Goal: Task Accomplishment & Management: Use online tool/utility

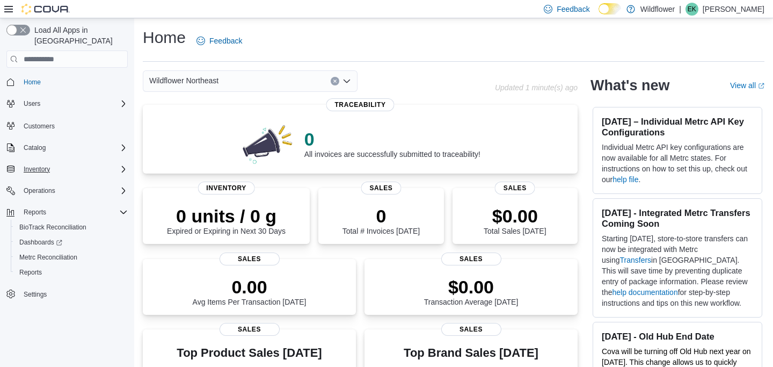
click at [77, 163] on div "Inventory" at bounding box center [73, 169] width 108 height 13
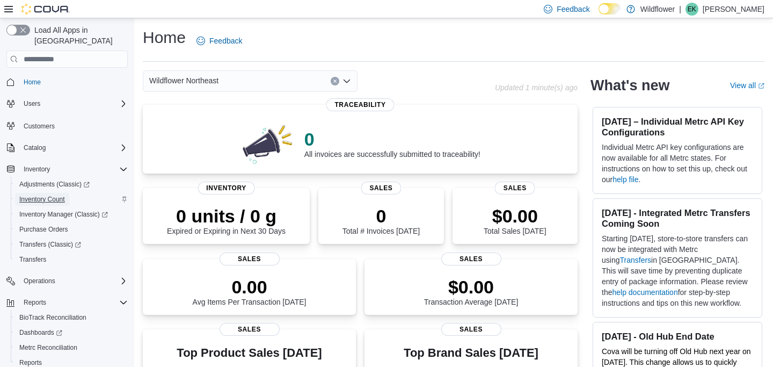
click at [69, 193] on link "Inventory Count" at bounding box center [42, 199] width 54 height 13
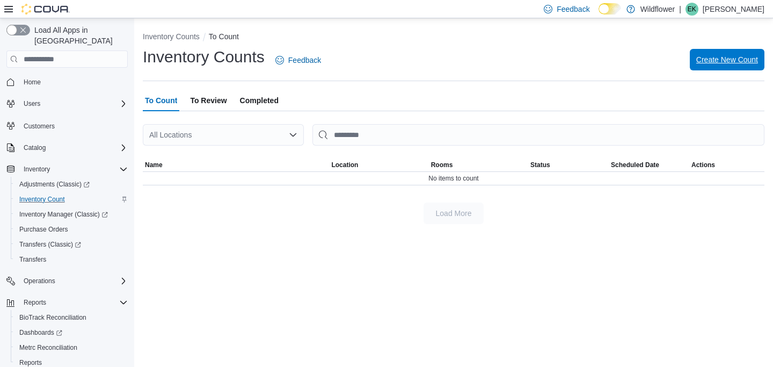
click at [735, 57] on span "Create New Count" at bounding box center [727, 59] width 62 height 11
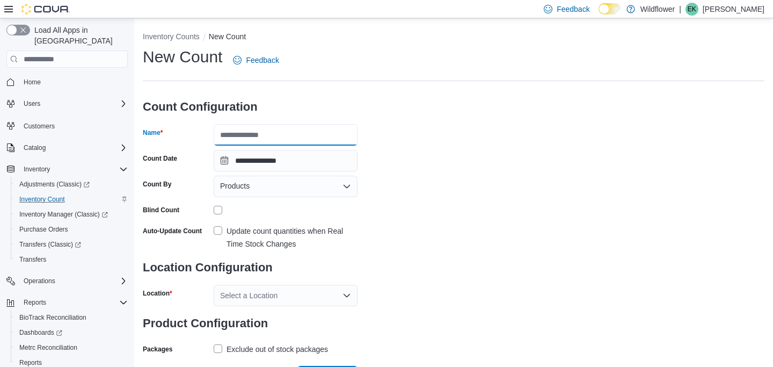
click at [282, 132] on input "Name" at bounding box center [286, 134] width 144 height 21
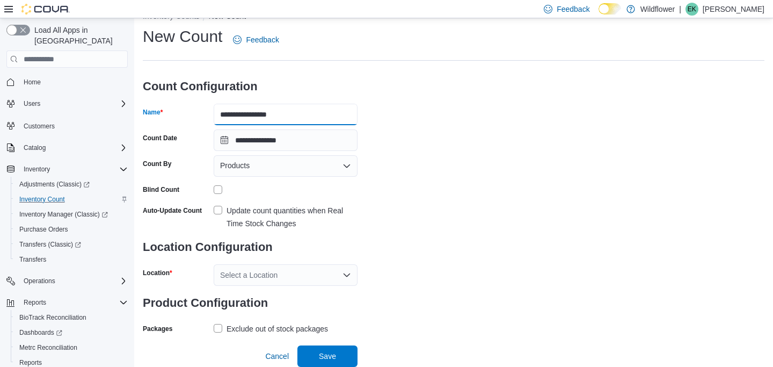
type input "**********"
click at [285, 278] on div "Select a Location" at bounding box center [286, 274] width 144 height 21
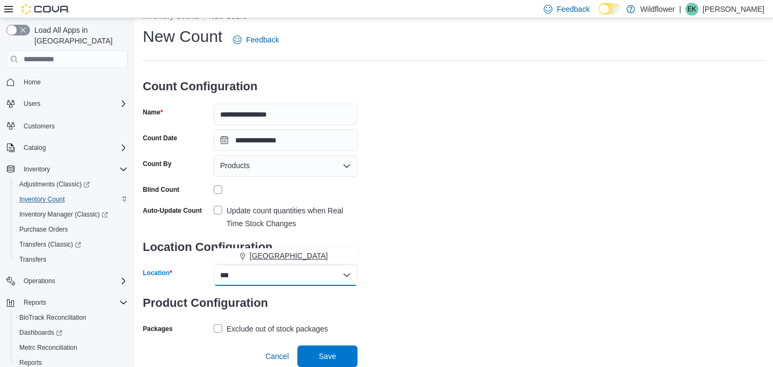
type input "***"
click at [272, 260] on span "[GEOGRAPHIC_DATA]" at bounding box center [289, 255] width 78 height 11
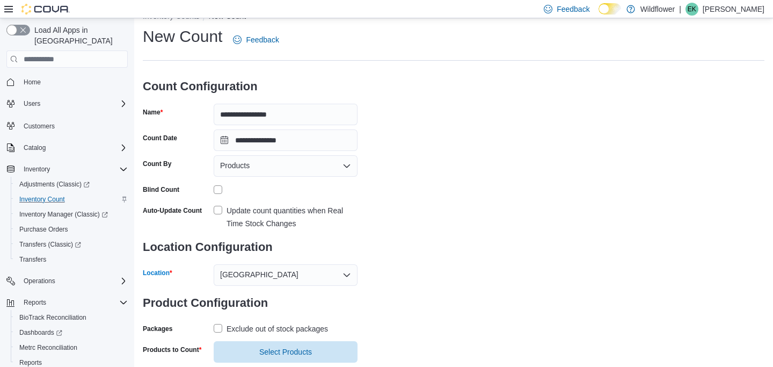
click at [420, 290] on div "**********" at bounding box center [454, 194] width 622 height 337
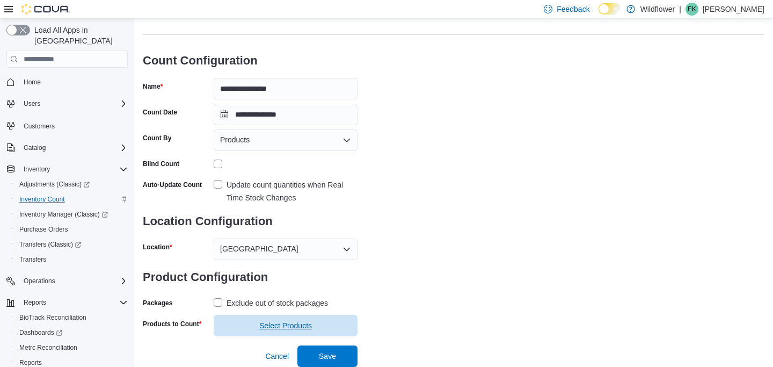
click at [308, 323] on span "Select Products" at bounding box center [285, 325] width 53 height 11
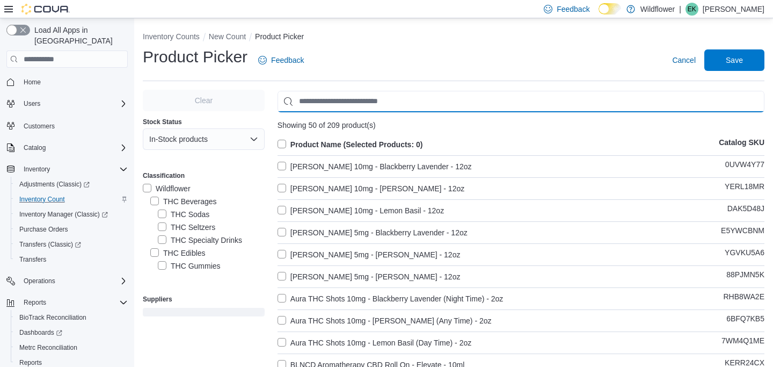
click at [397, 97] on input "Use aria labels when no actual label is in use" at bounding box center [521, 101] width 487 height 21
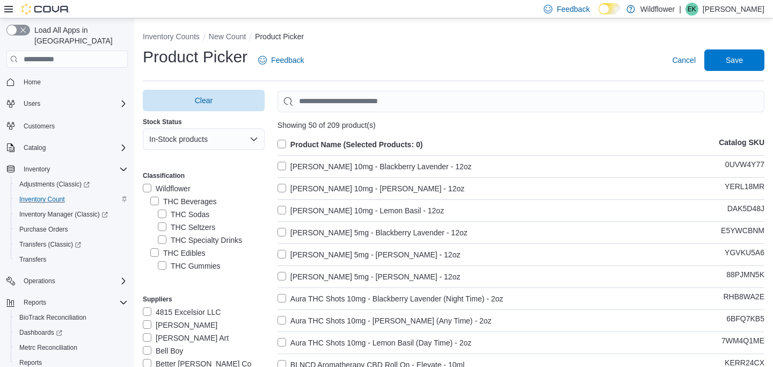
click at [150, 204] on label "THC Beverages" at bounding box center [183, 201] width 67 height 13
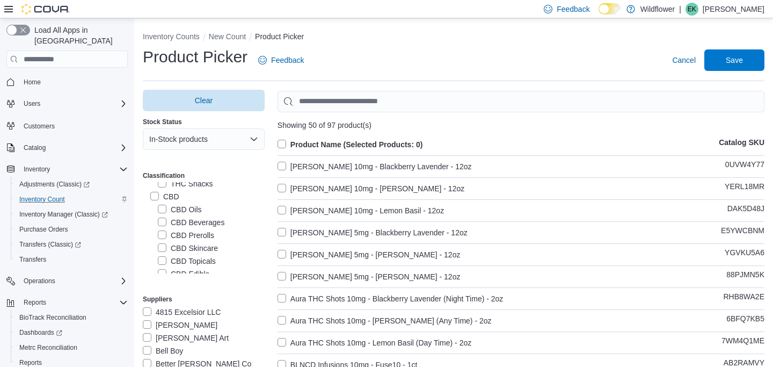
click at [160, 225] on label "CBD Beverages" at bounding box center [191, 222] width 67 height 13
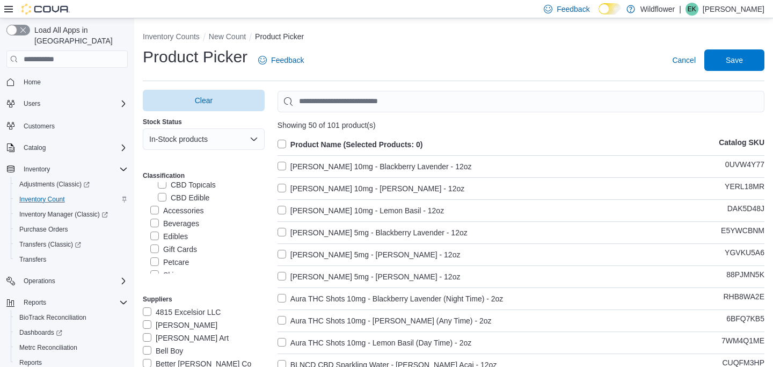
scroll to position [190, 0]
click at [155, 213] on label "Beverages" at bounding box center [174, 218] width 49 height 13
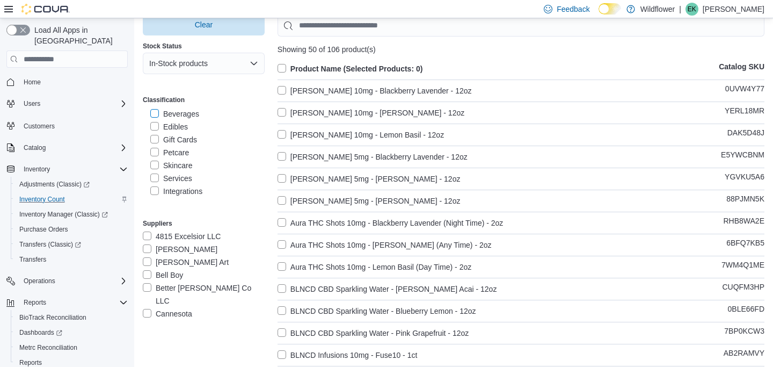
scroll to position [0, 0]
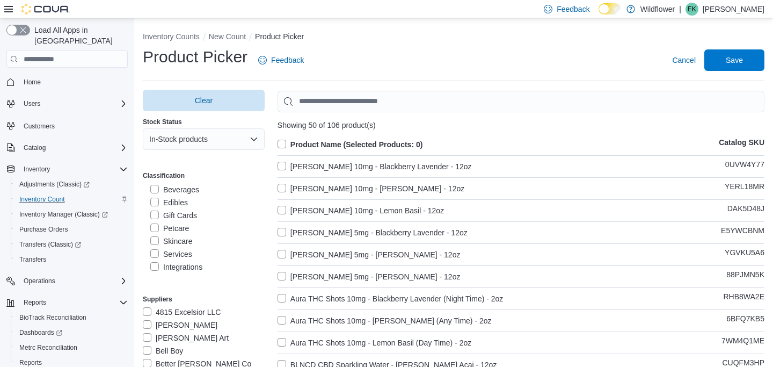
click at [280, 145] on label "Product Name (Selected Products: 0)" at bounding box center [350, 144] width 145 height 13
click at [745, 59] on span "Save" at bounding box center [734, 59] width 47 height 21
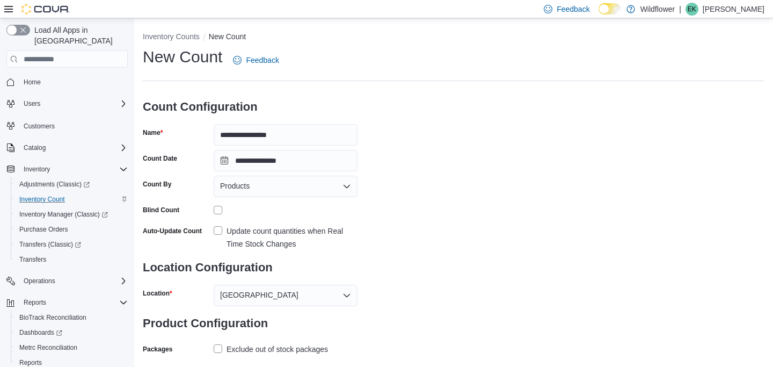
scroll to position [67, 0]
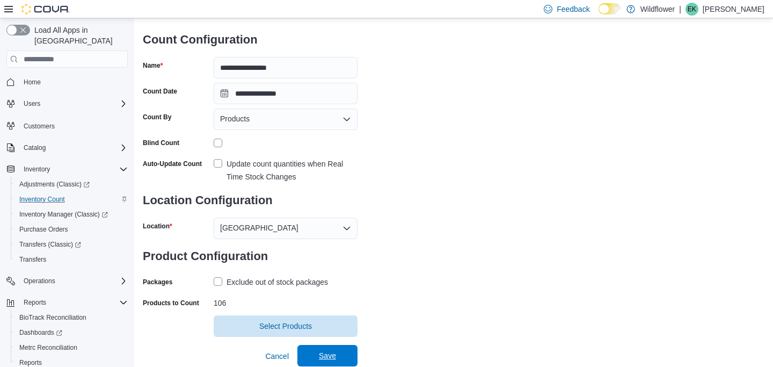
click at [322, 347] on span "Save" at bounding box center [327, 355] width 47 height 21
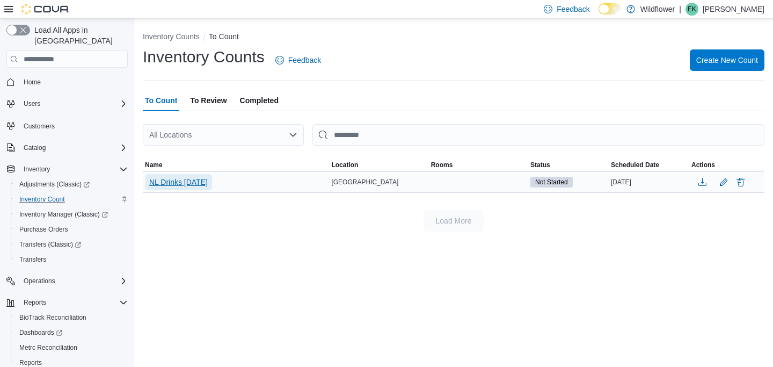
click at [202, 183] on span "NL Drinks [DATE]" at bounding box center [178, 182] width 59 height 11
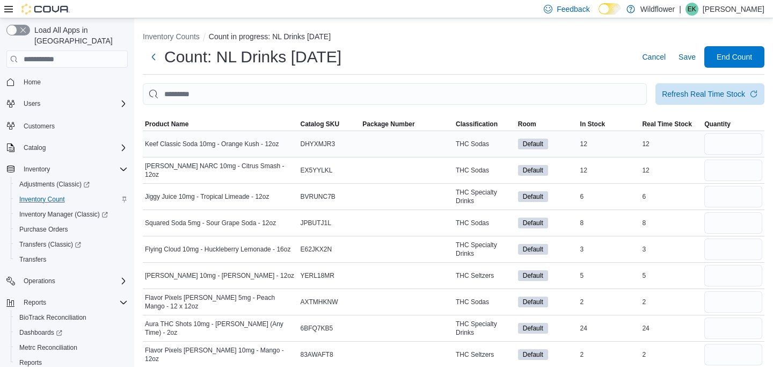
click at [174, 132] on td "Keef Classic Soda 10mg - Orange Kush - 12oz" at bounding box center [221, 144] width 156 height 26
click at [173, 122] on span "Product Name" at bounding box center [166, 124] width 43 height 9
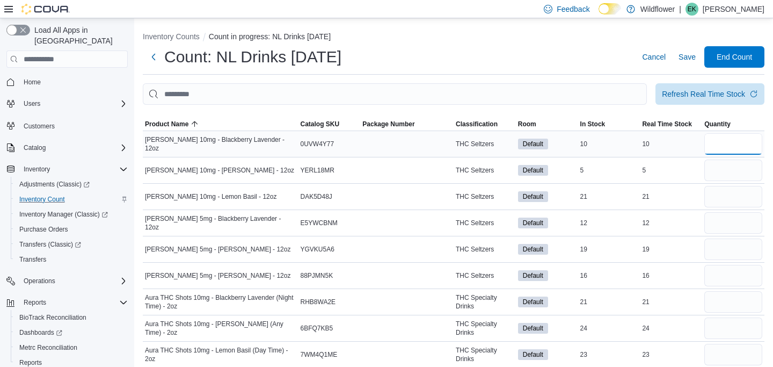
click at [721, 137] on input "number" at bounding box center [733, 143] width 58 height 21
type input "*"
type input "**"
click at [717, 224] on input "number" at bounding box center [733, 222] width 58 height 21
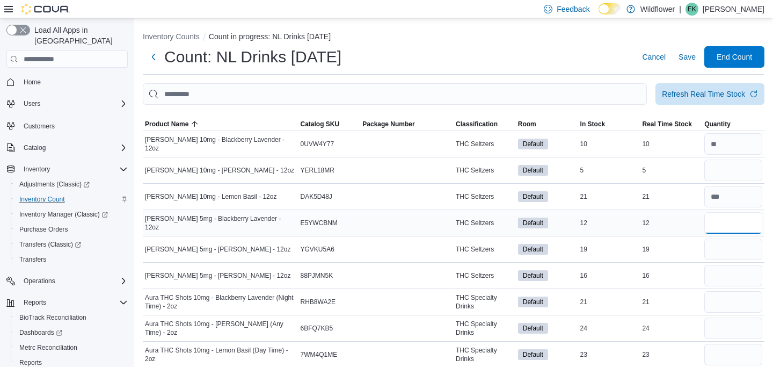
type input "*"
type input "**"
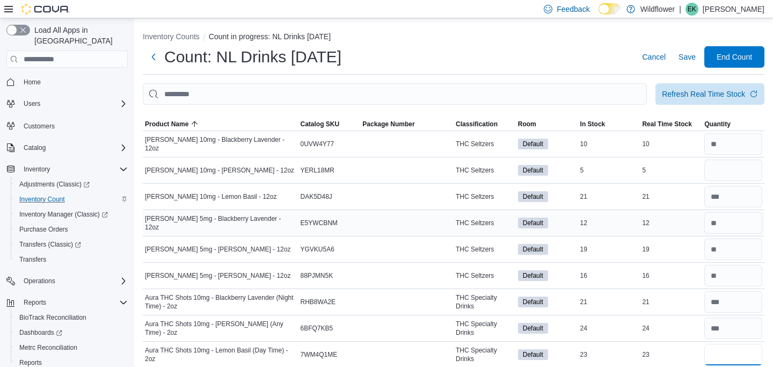
type input "**"
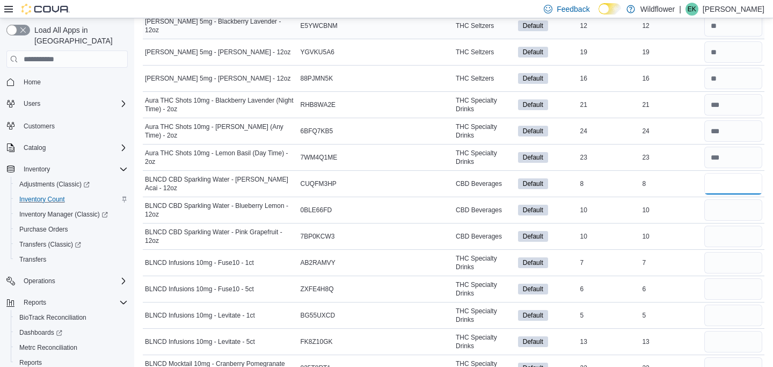
type input "*"
click at [728, 185] on input "number" at bounding box center [733, 183] width 58 height 21
type input "*"
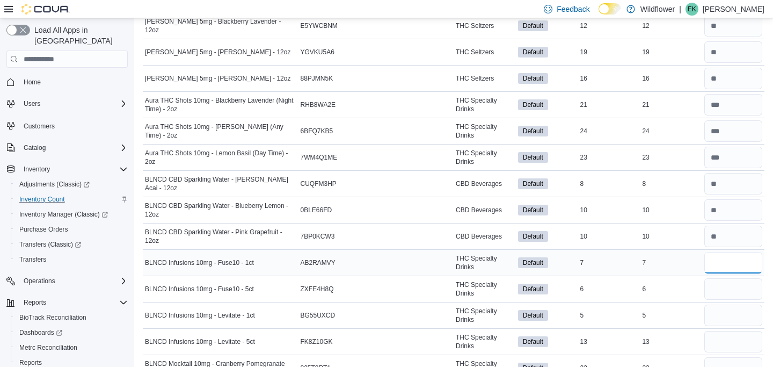
click at [728, 261] on input "number" at bounding box center [733, 262] width 58 height 21
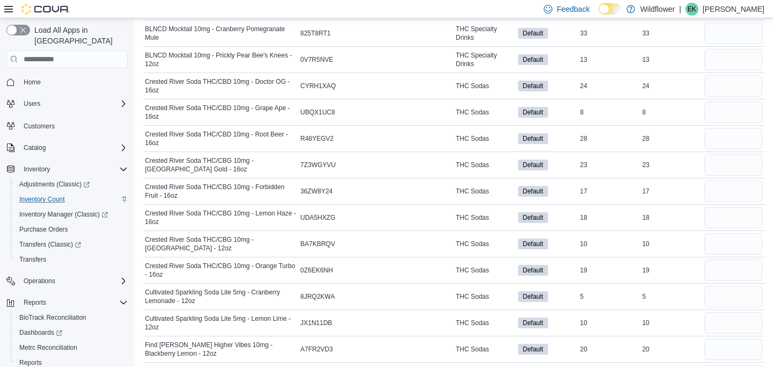
scroll to position [533, 0]
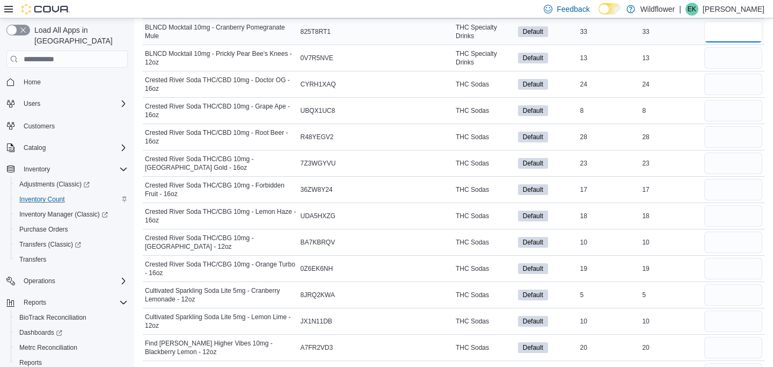
click at [732, 33] on input "number" at bounding box center [733, 31] width 58 height 21
type input "**"
click at [736, 169] on input "number" at bounding box center [733, 162] width 58 height 21
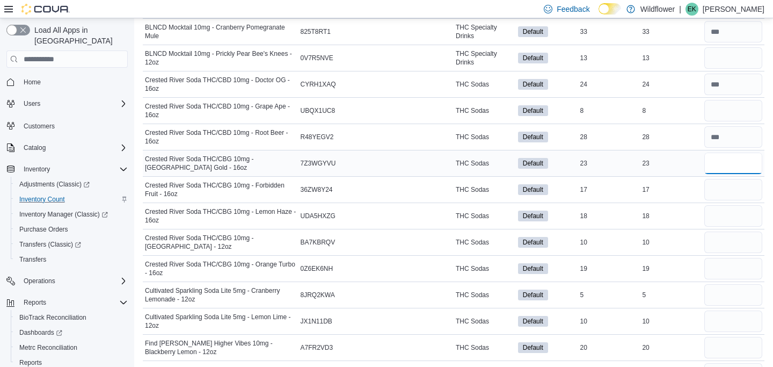
type input "**"
type input "*"
type input "**"
type input "*"
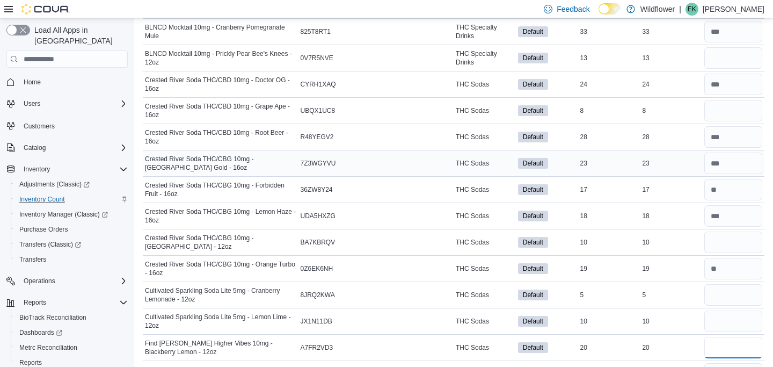
type input "*"
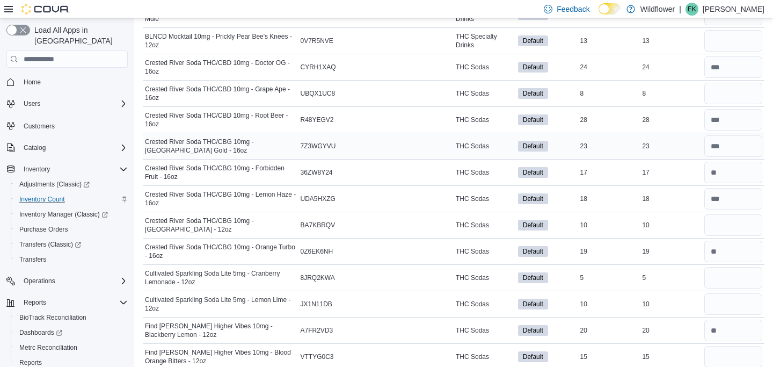
scroll to position [749, 0]
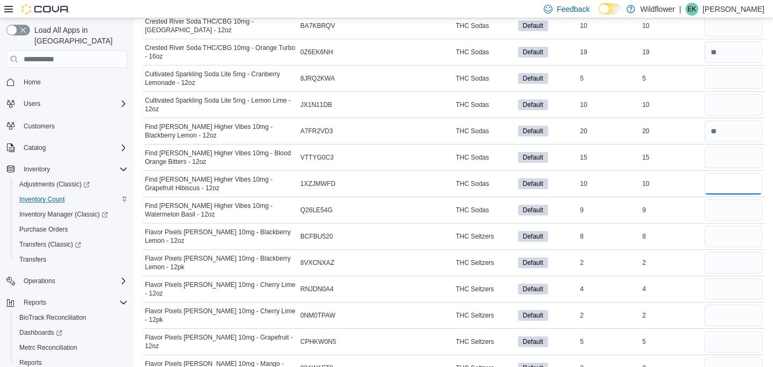
type input "*"
click at [749, 237] on input "number" at bounding box center [733, 235] width 58 height 21
type input "*"
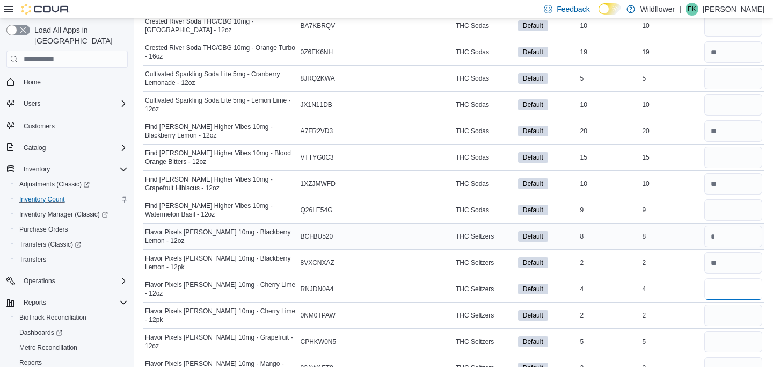
type input "*"
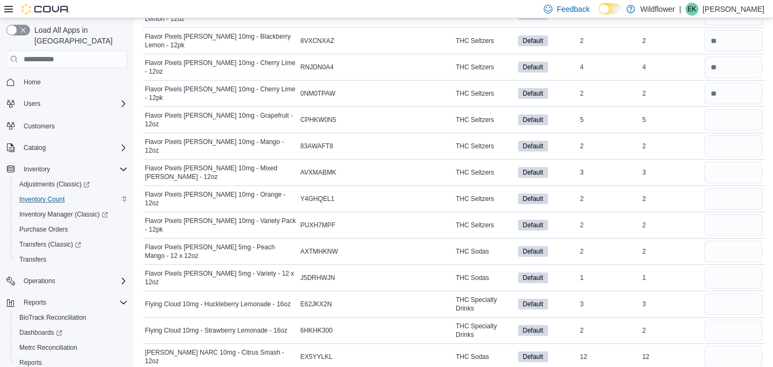
scroll to position [1170, 0]
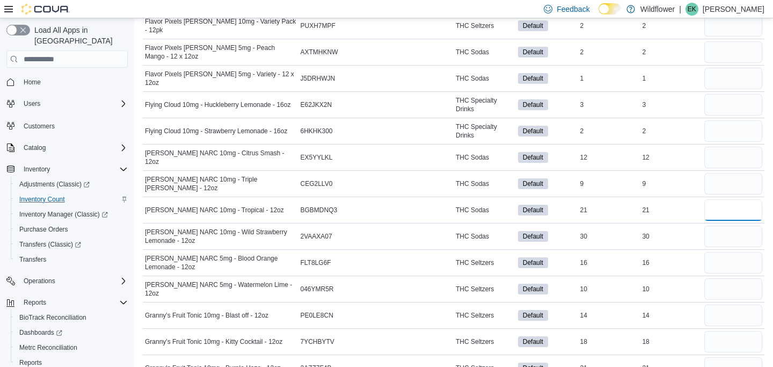
type input "*"
type input "**"
type input "*"
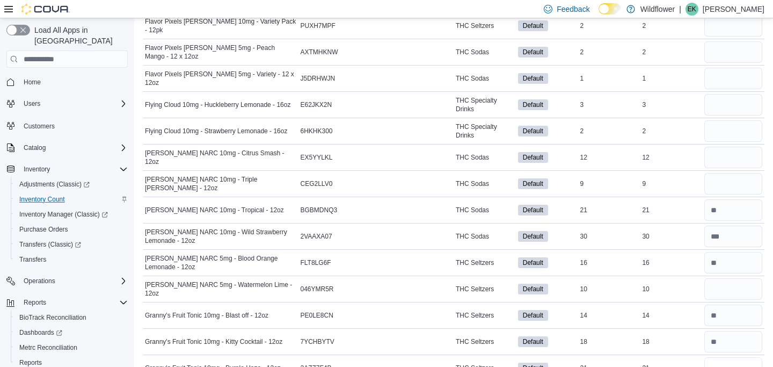
scroll to position [1182, 0]
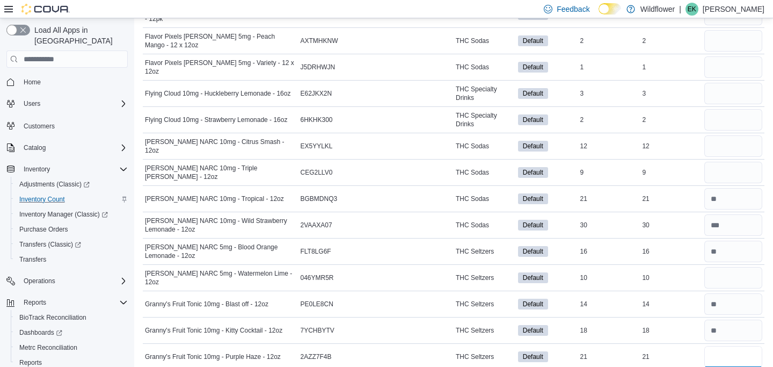
type input "*"
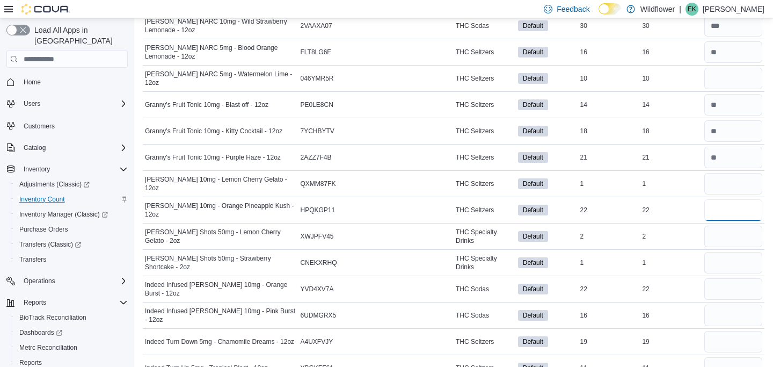
type input "*"
type input "**"
type input "*"
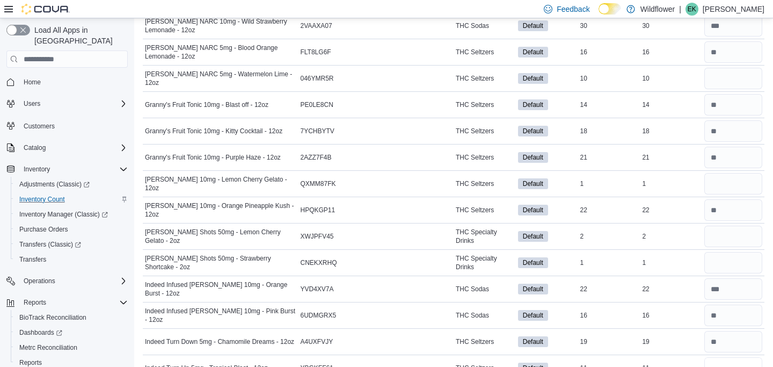
scroll to position [1392, 0]
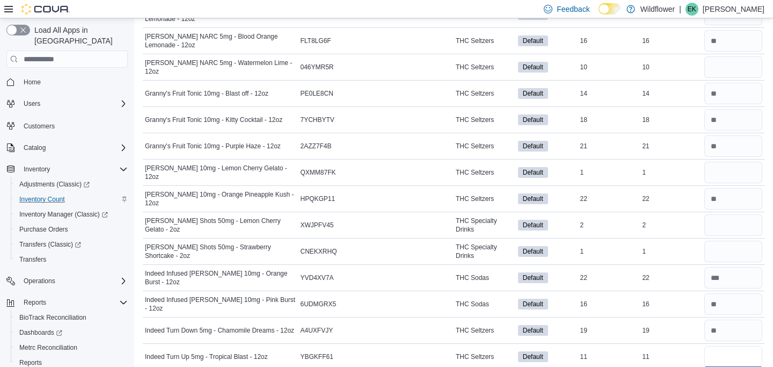
type input "*"
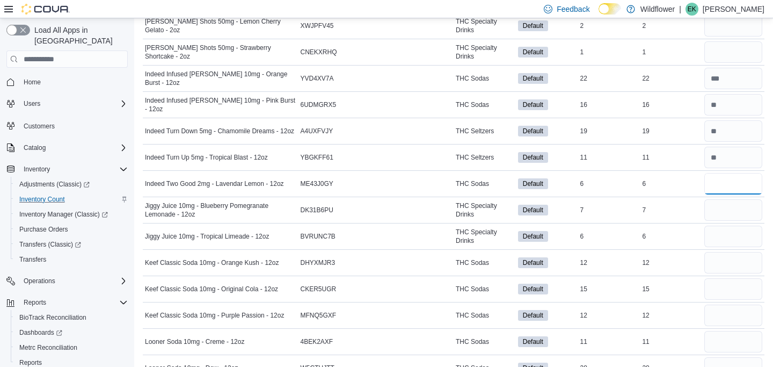
type input "*"
click at [728, 216] on input "number" at bounding box center [733, 209] width 58 height 21
type input "*"
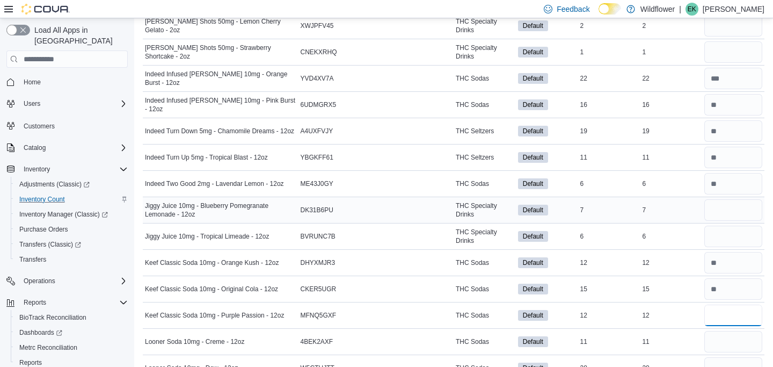
type input "*"
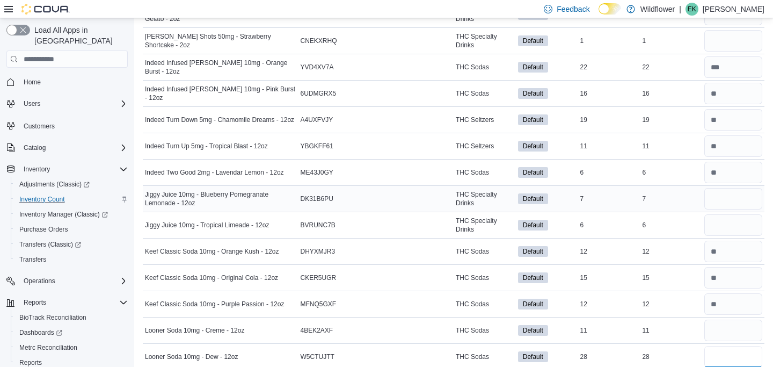
type input "**"
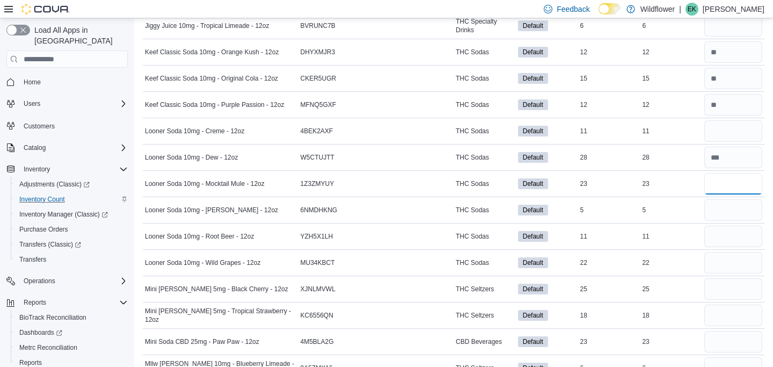
type input "*"
click at [726, 212] on input "number" at bounding box center [733, 209] width 58 height 21
type input "*"
type input "**"
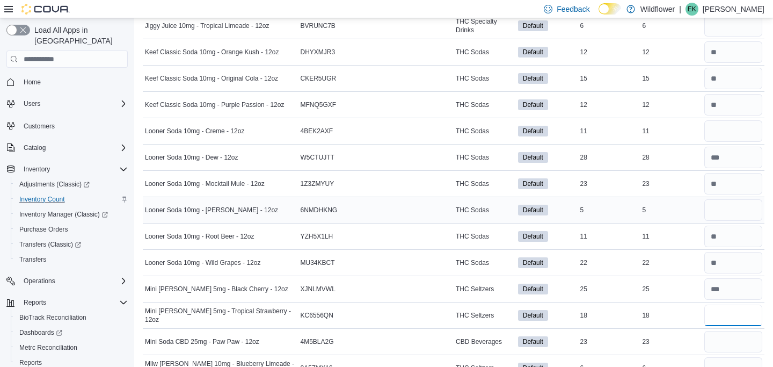
type input "*"
type input "**"
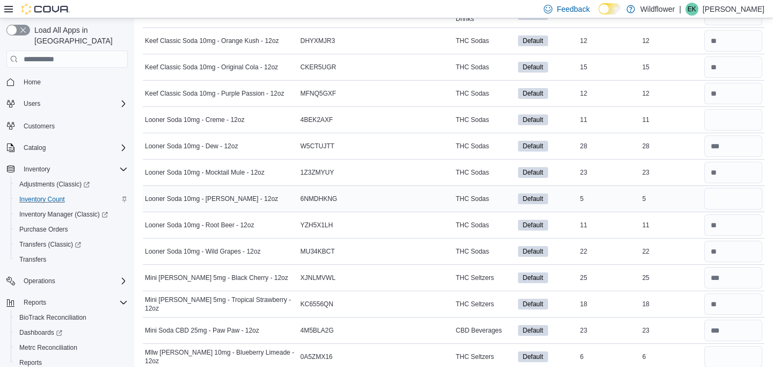
scroll to position [2012, 0]
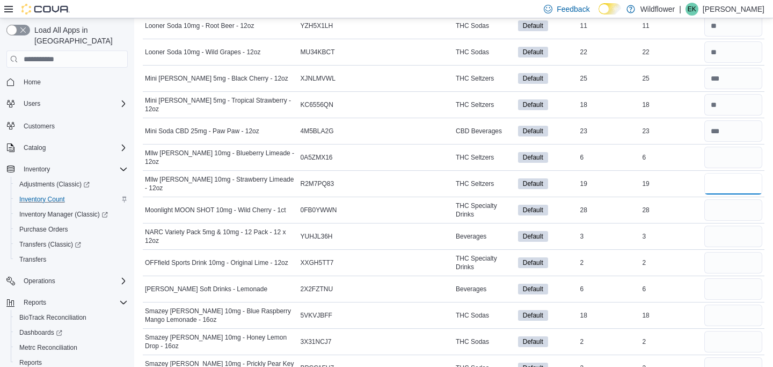
type input "*"
click at [729, 210] on input "number" at bounding box center [733, 209] width 58 height 21
type input "*"
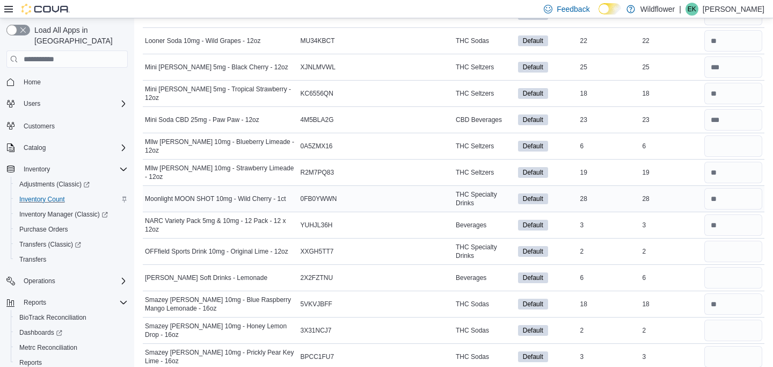
scroll to position [2223, 0]
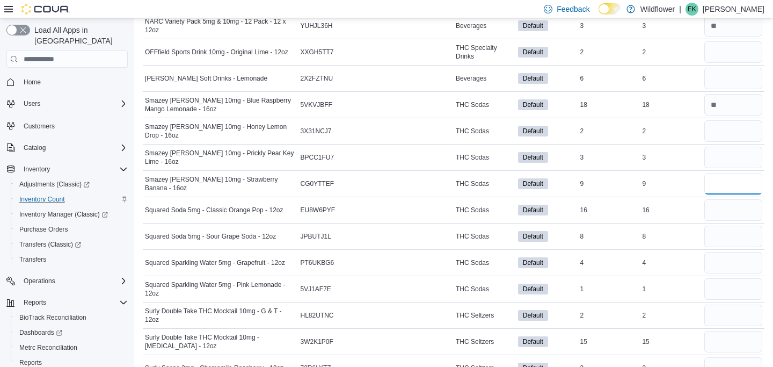
type input "*"
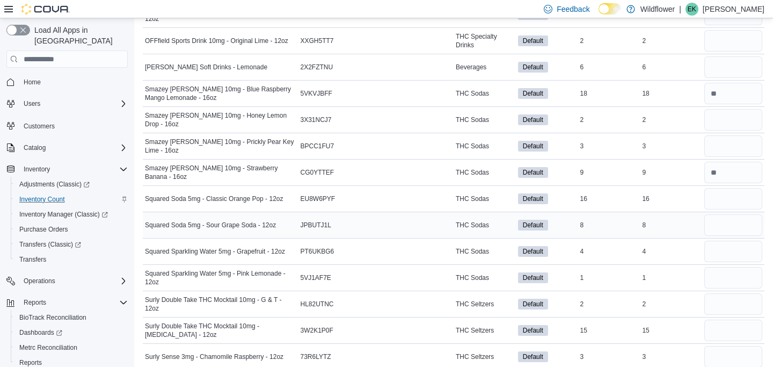
scroll to position [2433, 0]
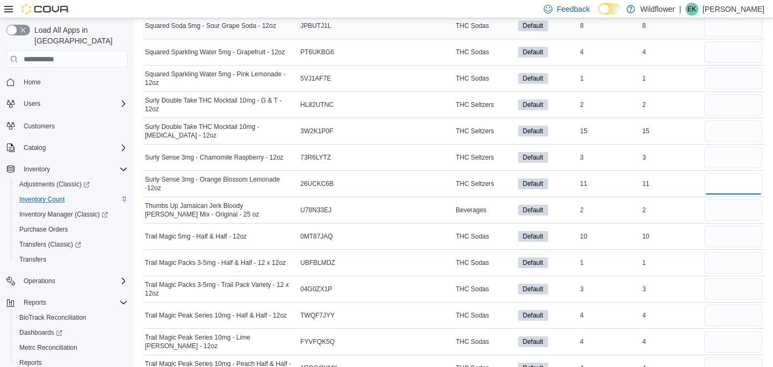
type input "*"
click at [724, 266] on input "number" at bounding box center [733, 262] width 58 height 21
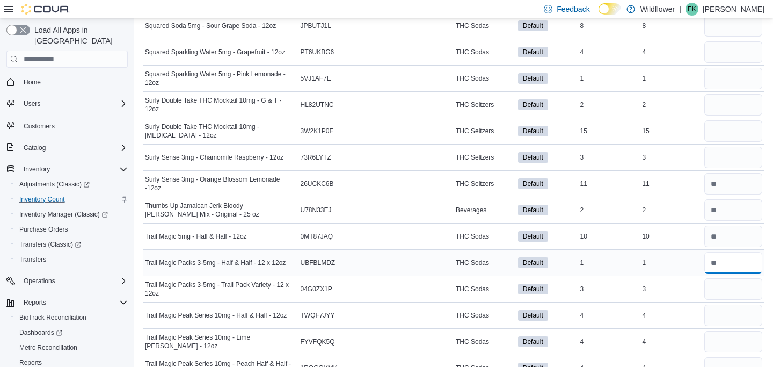
type input "*"
click at [724, 320] on input "number" at bounding box center [733, 314] width 58 height 21
type input "*"
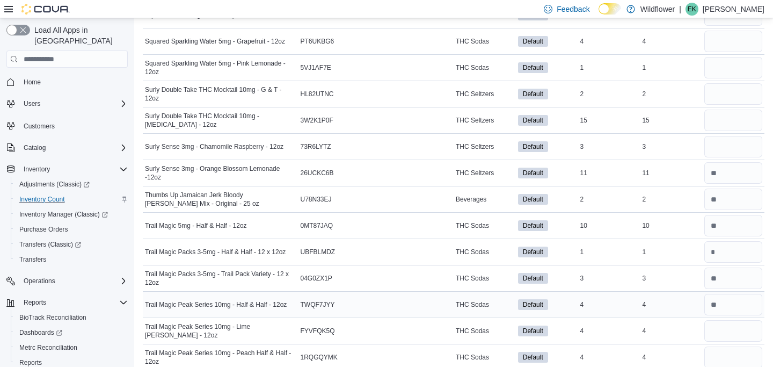
scroll to position [2446, 0]
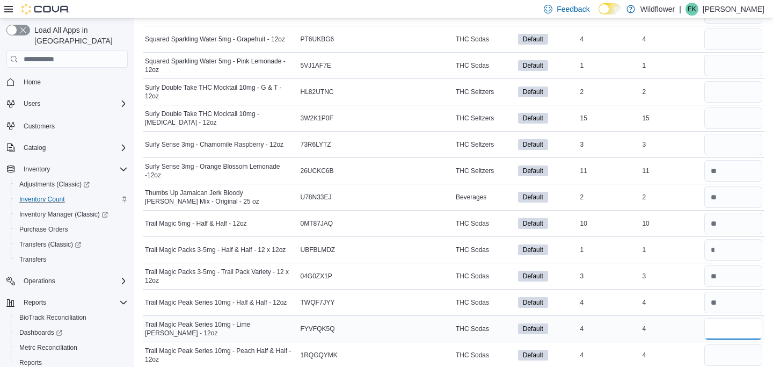
click at [714, 332] on input "number" at bounding box center [733, 328] width 58 height 21
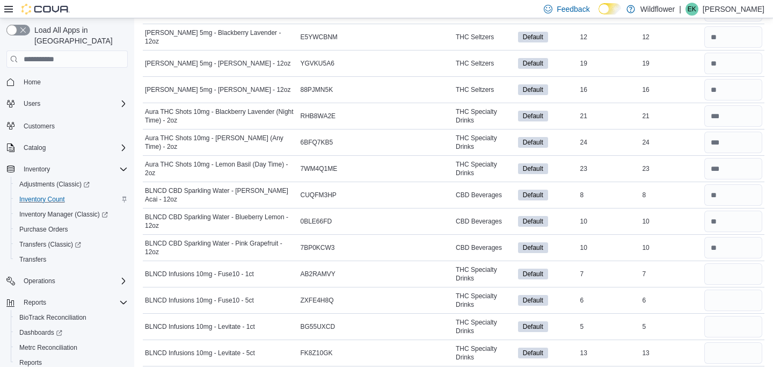
scroll to position [0, 0]
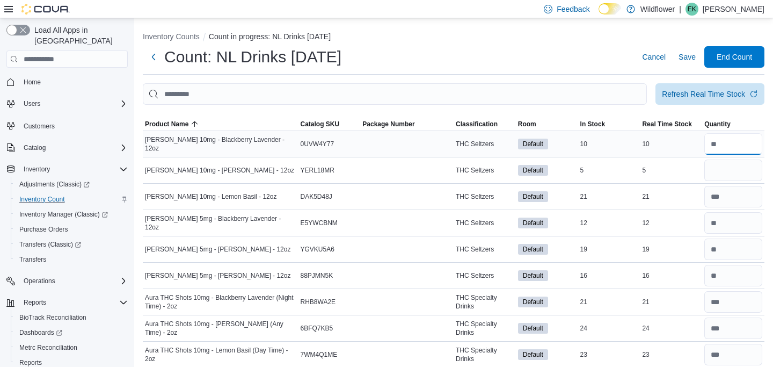
click at [734, 143] on input "number" at bounding box center [733, 143] width 58 height 21
type input "*"
type input "**"
type input "*"
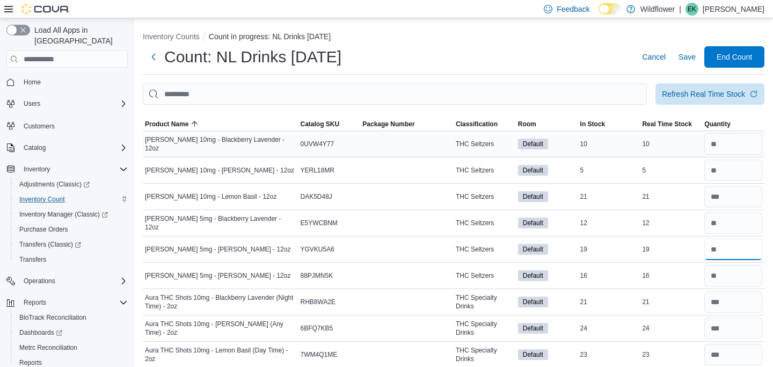
type input "**"
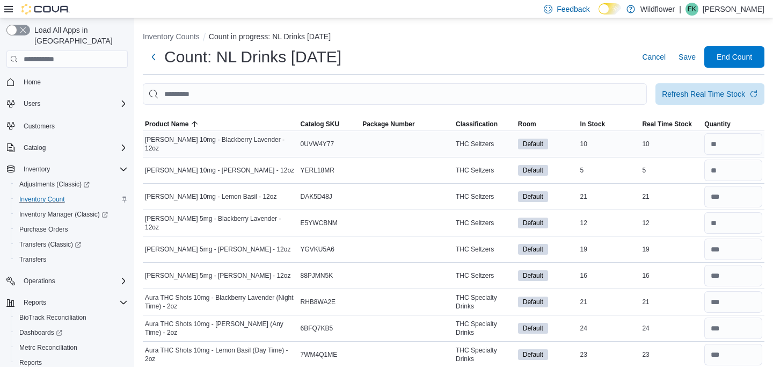
scroll to position [197, 0]
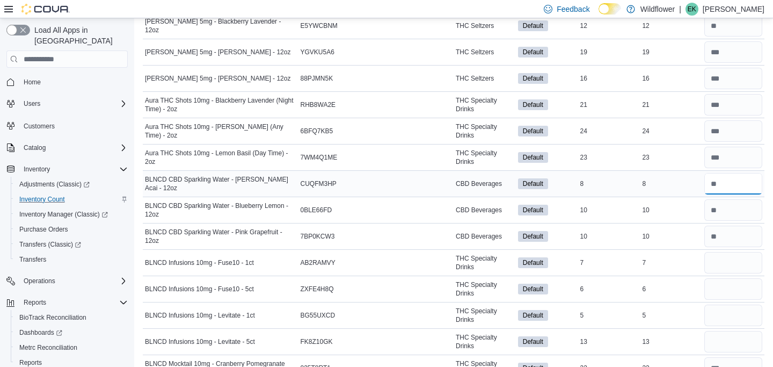
click at [732, 187] on input "number" at bounding box center [733, 183] width 58 height 21
type input "*"
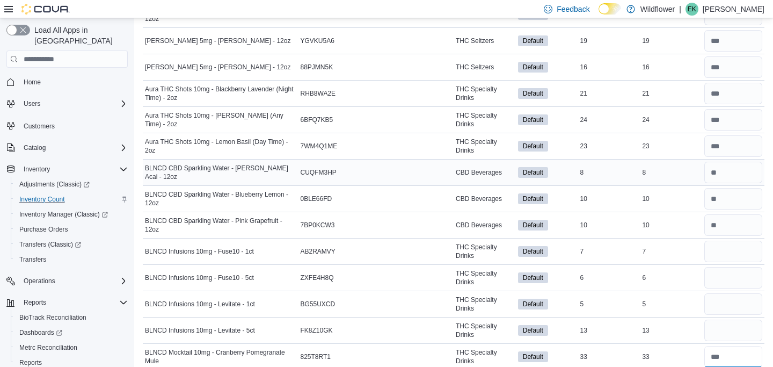
type input "**"
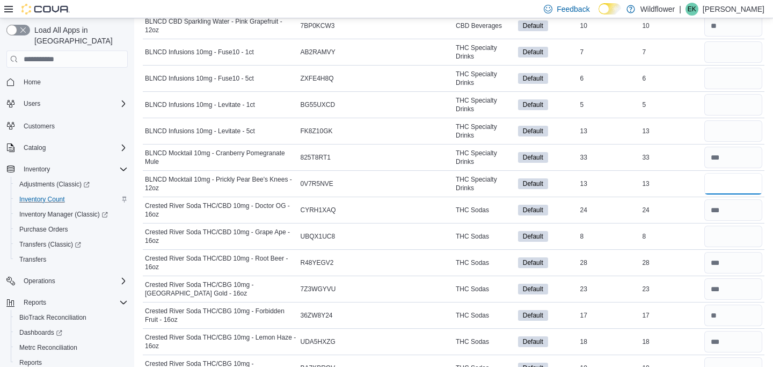
type input "**"
type input "*"
type input "**"
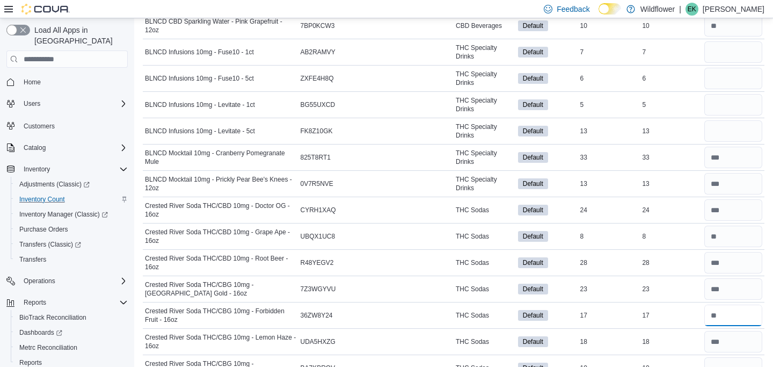
type input "**"
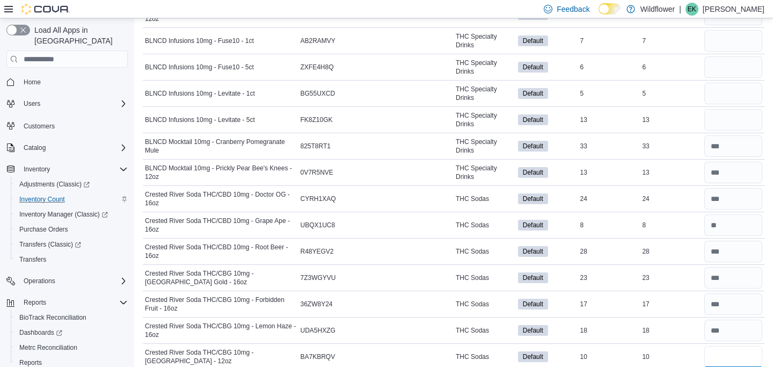
type input "*"
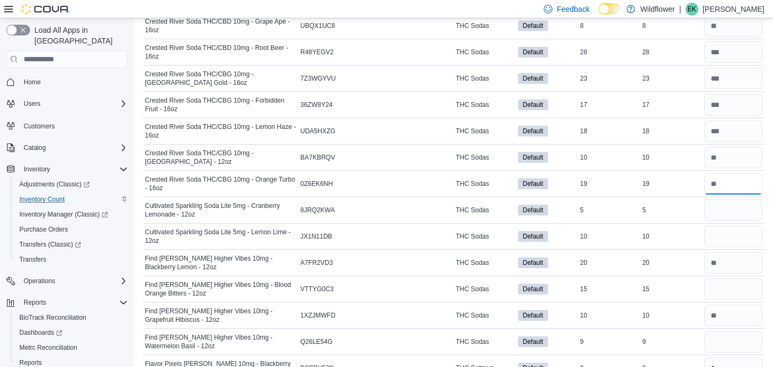
type input "**"
type input "*"
type input "**"
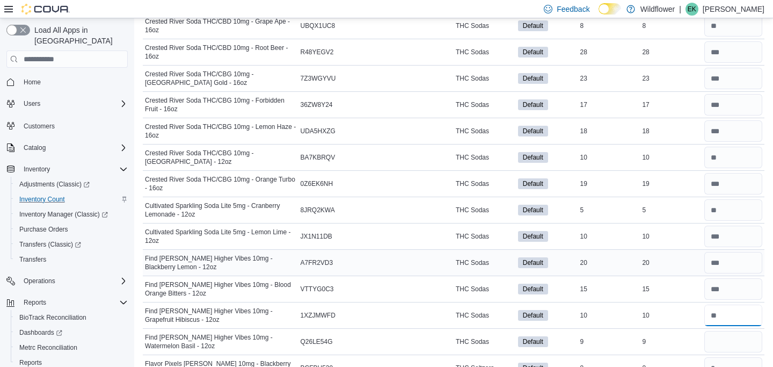
type input "*"
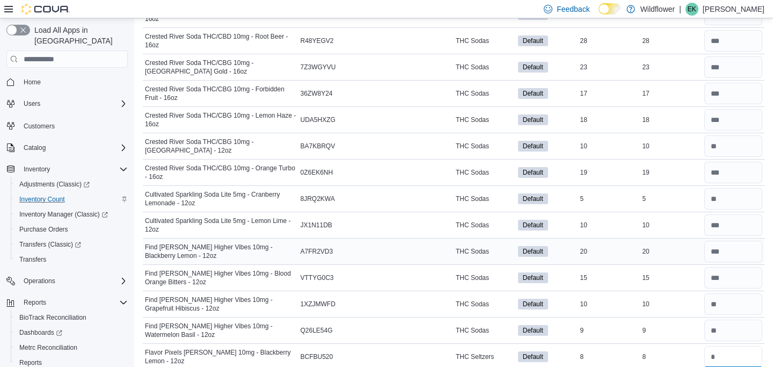
type input "*"
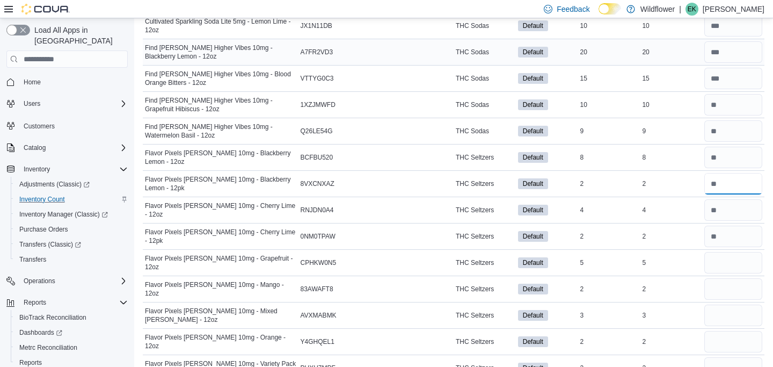
type input "*"
click at [737, 155] on input "number" at bounding box center [733, 157] width 58 height 21
click at [740, 205] on input "number" at bounding box center [733, 209] width 58 height 21
type input "*"
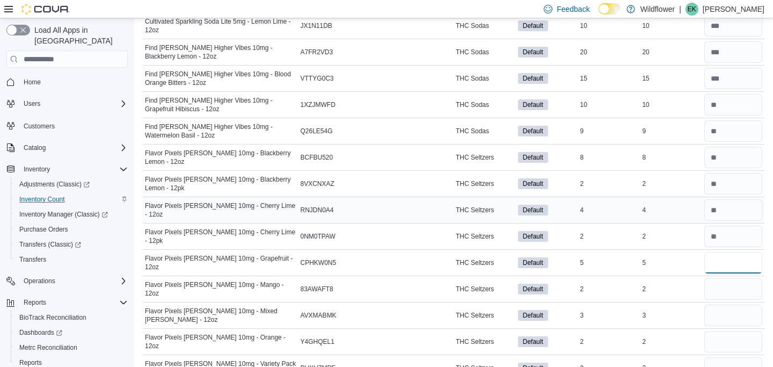
type input "*"
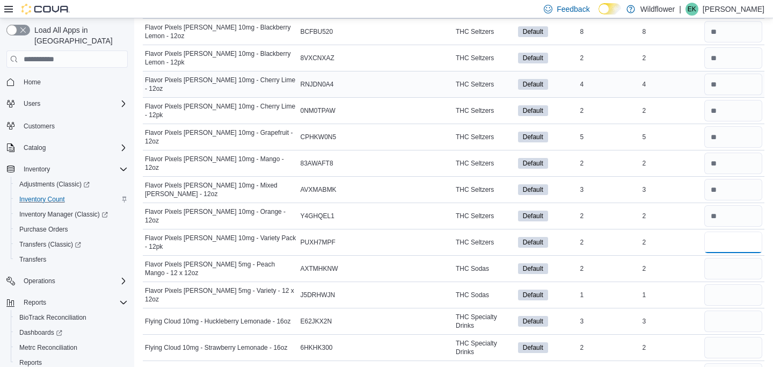
scroll to position [958, 0]
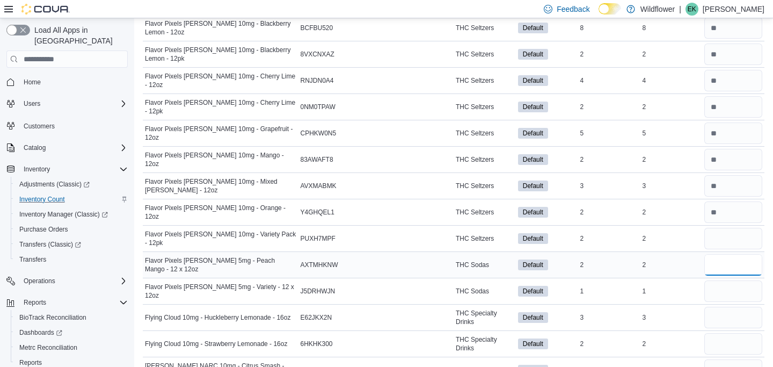
click at [731, 261] on input "number" at bounding box center [733, 264] width 58 height 21
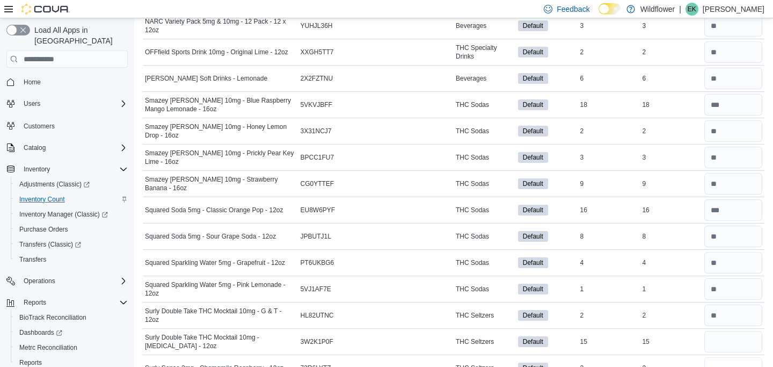
scroll to position [2234, 0]
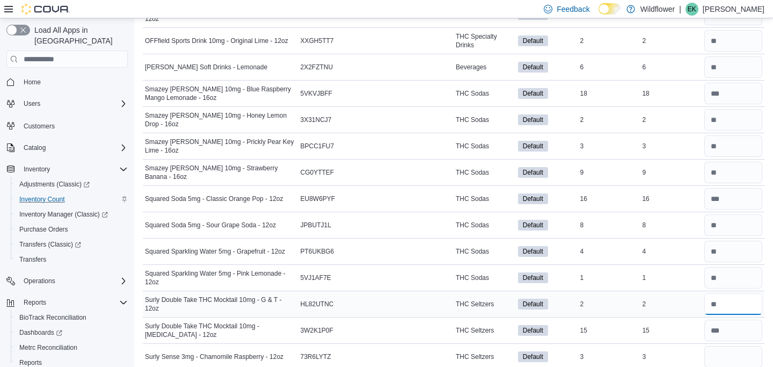
click at [727, 298] on input "number" at bounding box center [733, 303] width 58 height 21
click at [712, 353] on input "number" at bounding box center [733, 356] width 58 height 21
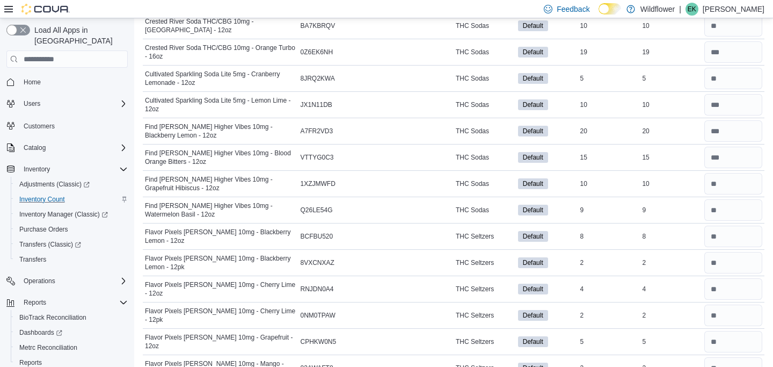
scroll to position [0, 0]
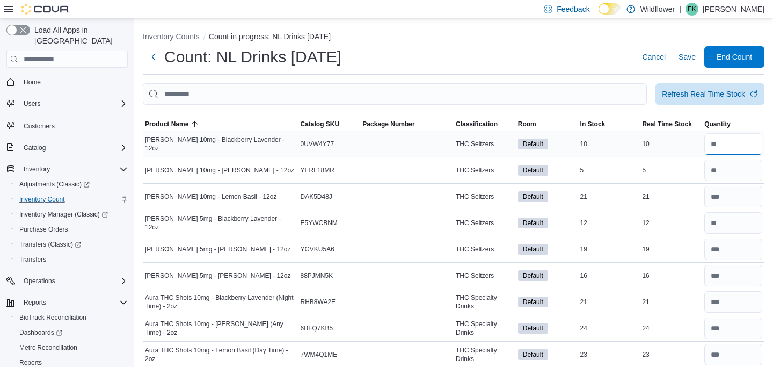
click at [733, 142] on input "number" at bounding box center [733, 143] width 58 height 21
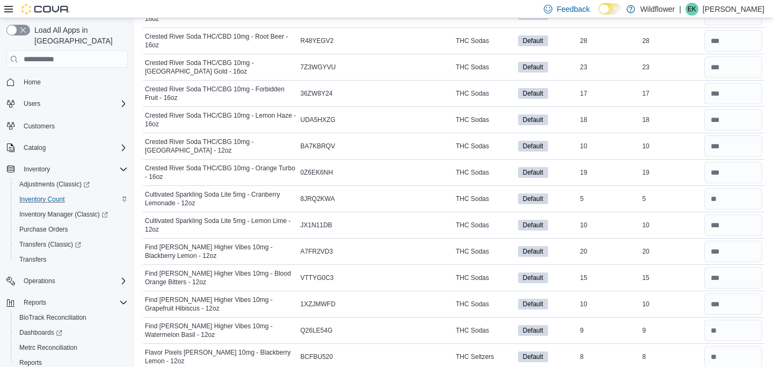
scroll to position [828, 0]
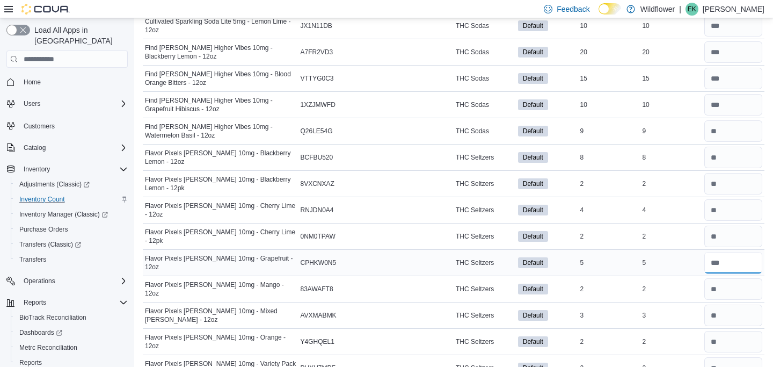
click at [735, 266] on input "number" at bounding box center [733, 262] width 58 height 21
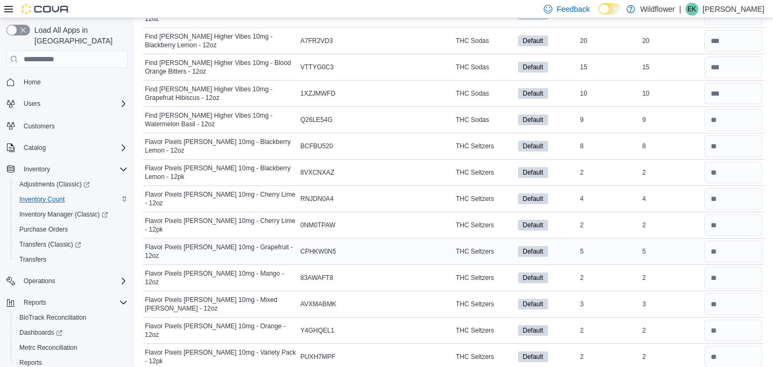
scroll to position [1039, 0]
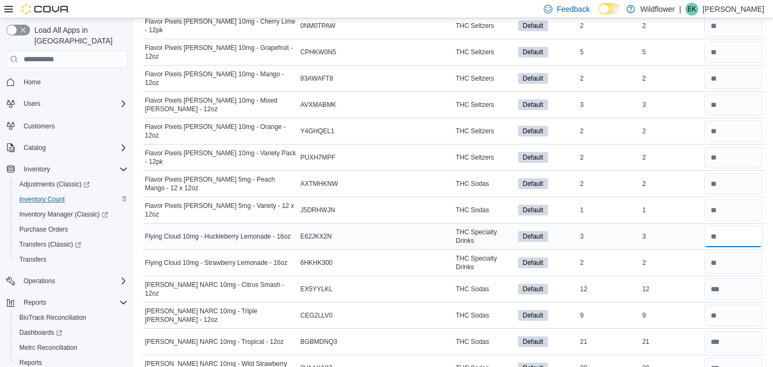
click at [739, 237] on input "number" at bounding box center [733, 235] width 58 height 21
click at [732, 291] on input "number" at bounding box center [733, 288] width 58 height 21
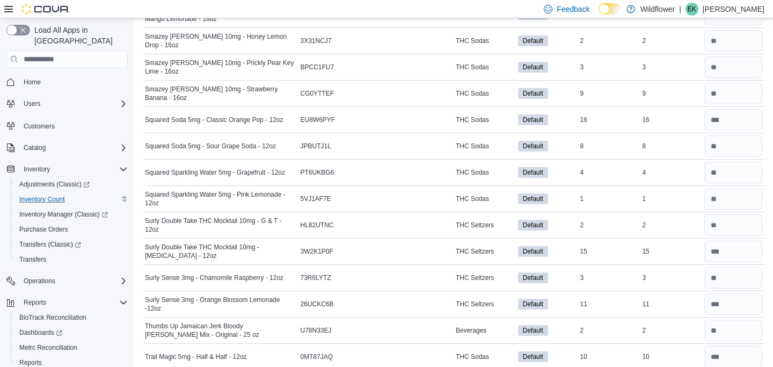
scroll to position [2512, 0]
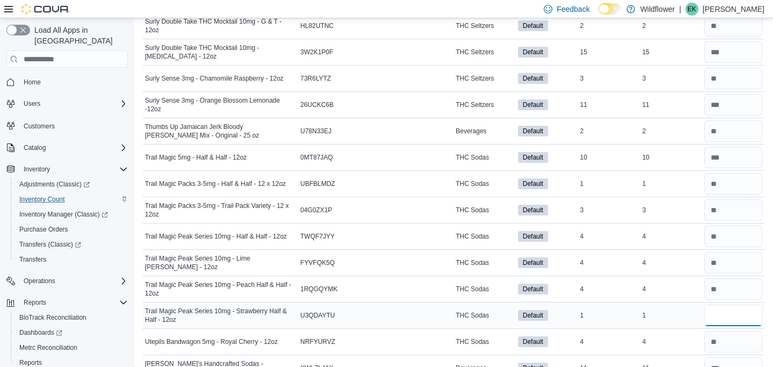
click at [731, 318] on input "number" at bounding box center [733, 314] width 58 height 21
click at [733, 315] on input "number" at bounding box center [733, 314] width 58 height 21
click at [736, 263] on input "number" at bounding box center [733, 262] width 58 height 21
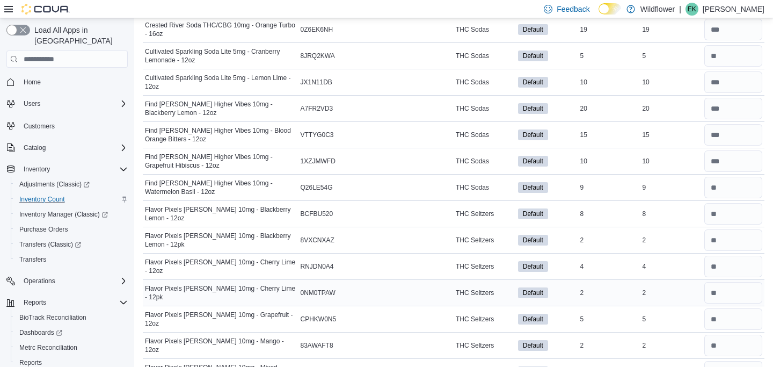
scroll to position [0, 0]
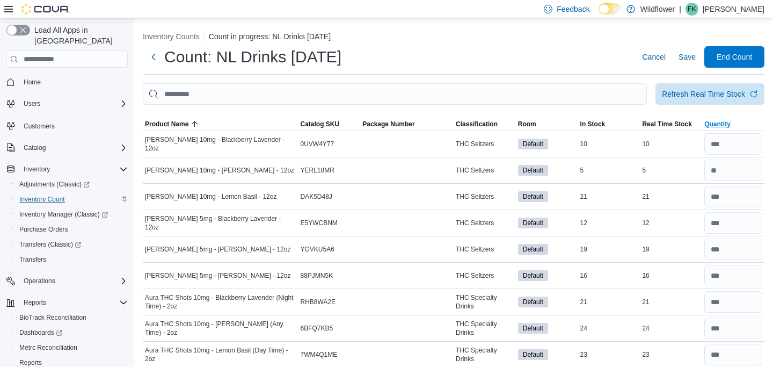
click at [703, 123] on span "Quantity" at bounding box center [733, 124] width 62 height 13
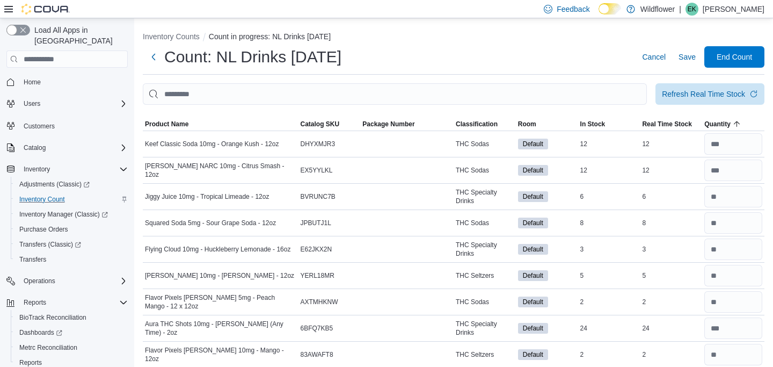
click at [594, 115] on div at bounding box center [454, 111] width 622 height 13
click at [594, 121] on span "In Stock" at bounding box center [592, 124] width 25 height 9
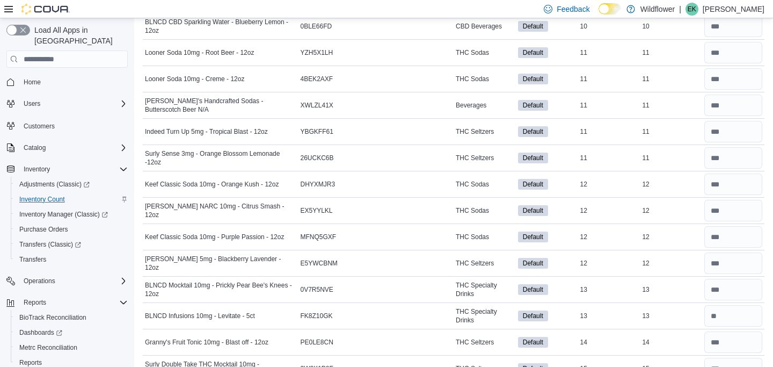
scroll to position [1618, 0]
click at [737, 317] on input "number" at bounding box center [733, 314] width 58 height 21
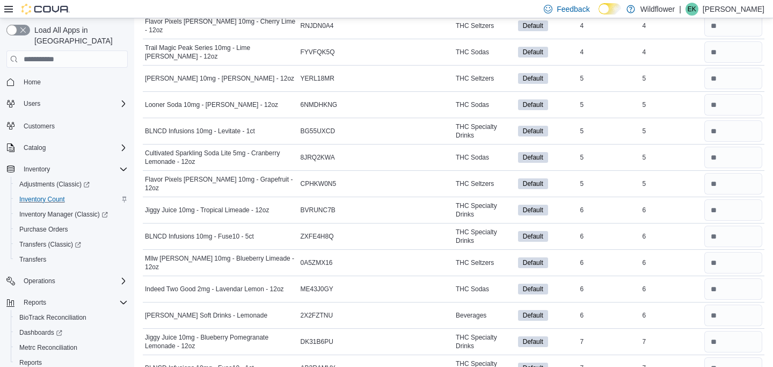
scroll to position [0, 0]
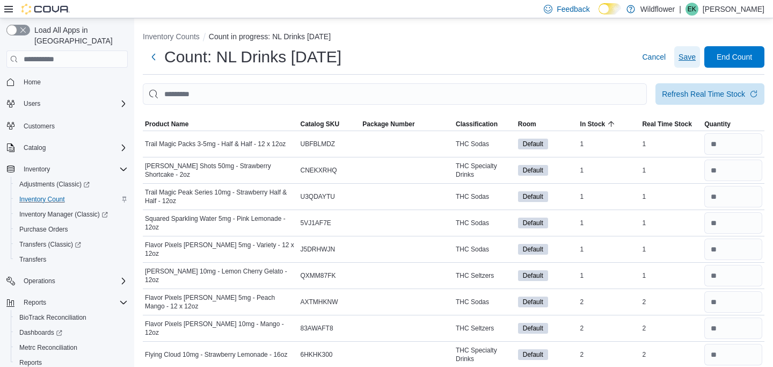
click at [688, 54] on span "Save" at bounding box center [687, 57] width 17 height 11
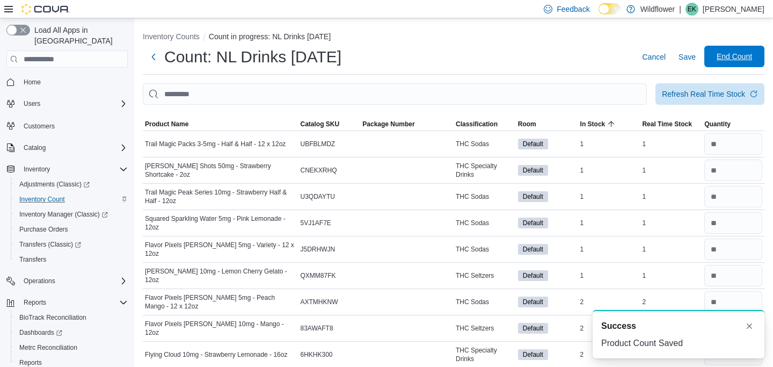
click at [724, 54] on span "End Count" at bounding box center [734, 56] width 35 height 11
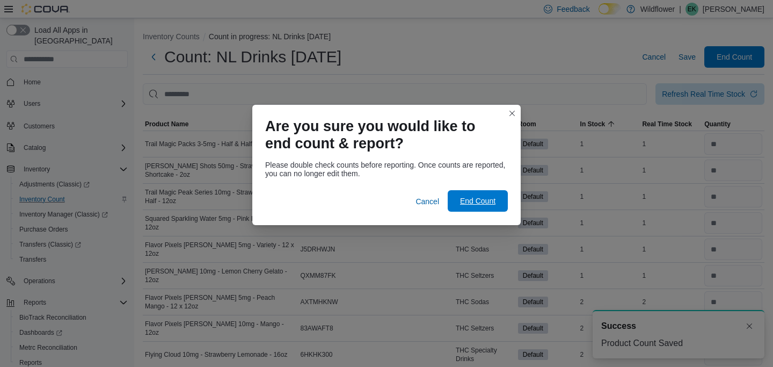
click at [466, 205] on span "End Count" at bounding box center [477, 200] width 35 height 11
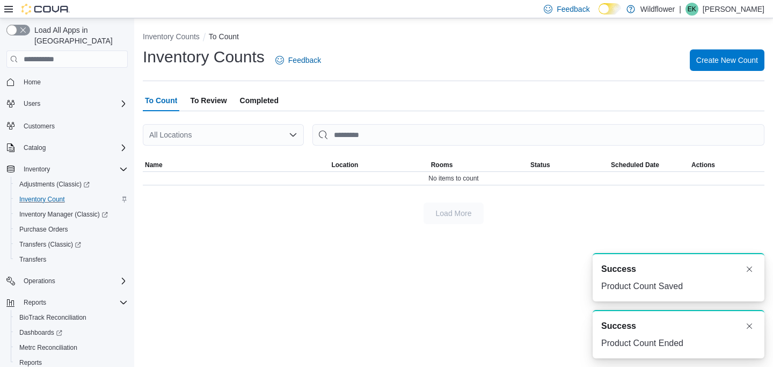
click at [203, 102] on span "To Review" at bounding box center [208, 100] width 37 height 21
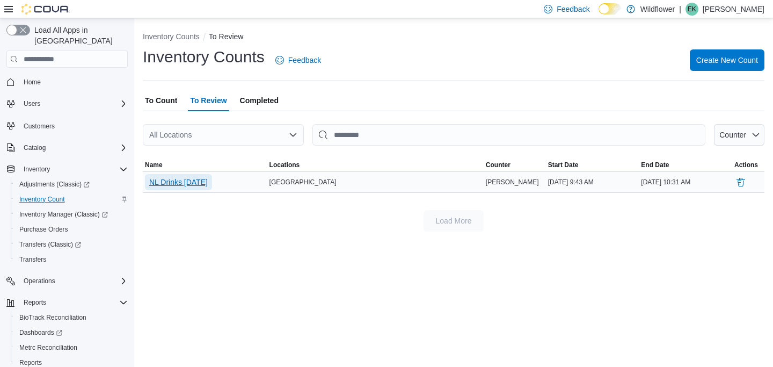
click at [188, 183] on span "NL Drinks [DATE]" at bounding box center [178, 182] width 59 height 11
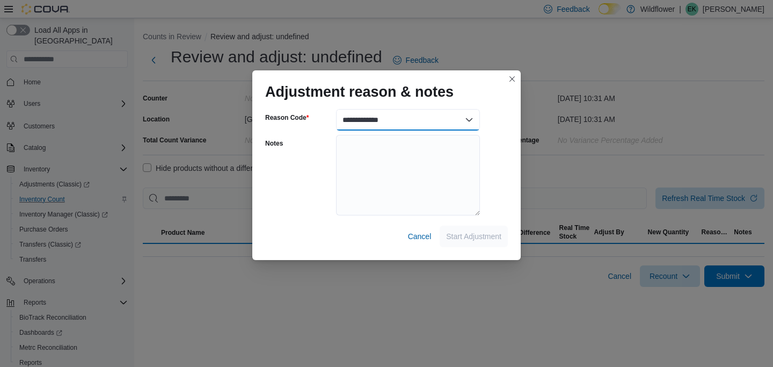
click at [418, 115] on select "**********" at bounding box center [408, 119] width 144 height 21
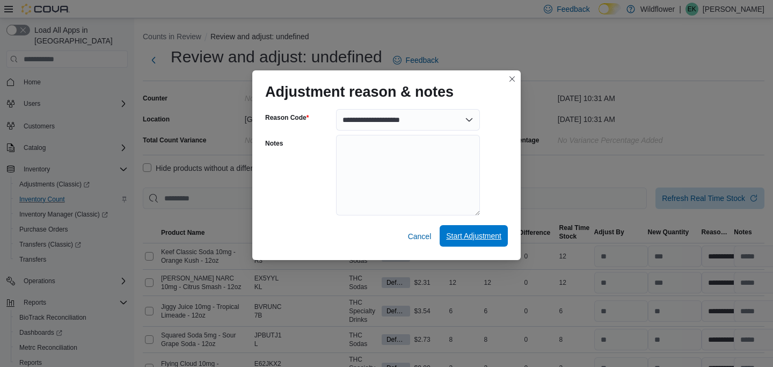
click at [475, 235] on span "Start Adjustment" at bounding box center [473, 235] width 55 height 11
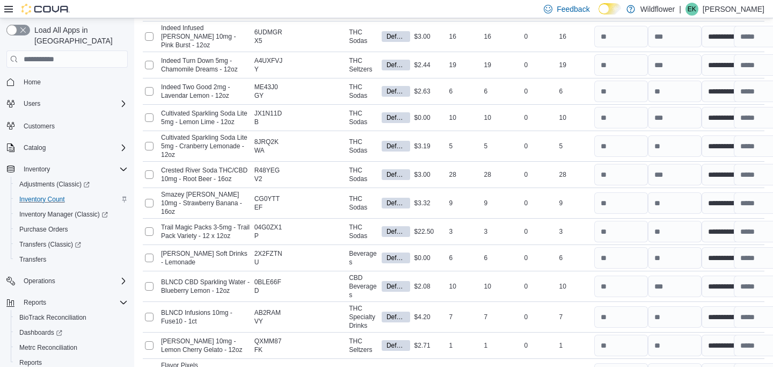
scroll to position [2888, 0]
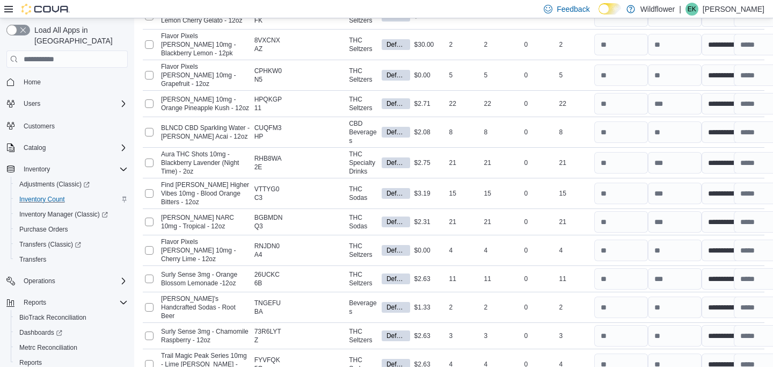
click at [710, 302] on span "Submit Adjustments" at bounding box center [693, 299] width 67 height 11
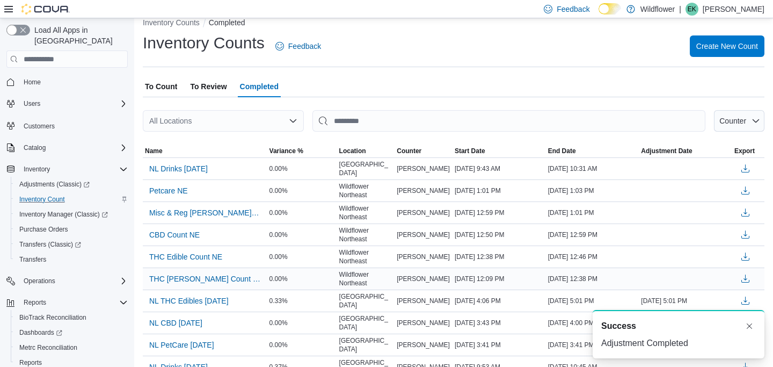
scroll to position [19, 0]
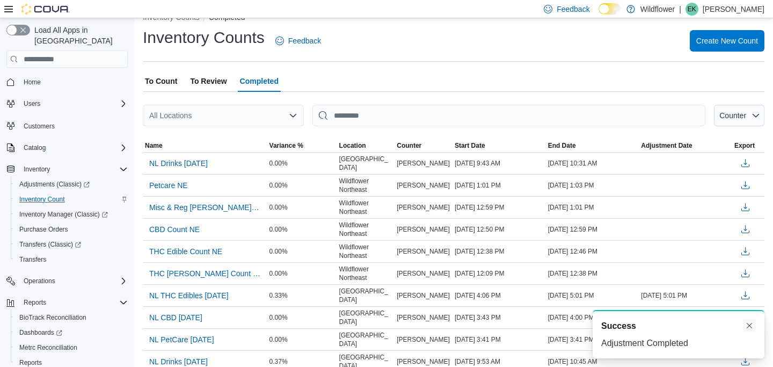
click at [751, 326] on button "Dismiss toast" at bounding box center [749, 325] width 13 height 13
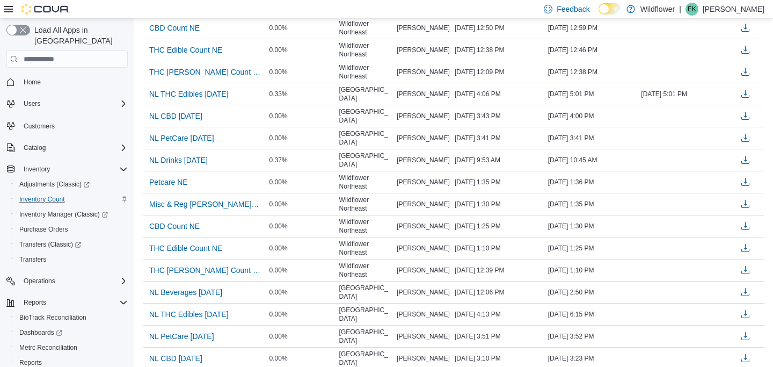
scroll to position [0, 0]
